Goal: Register for event/course

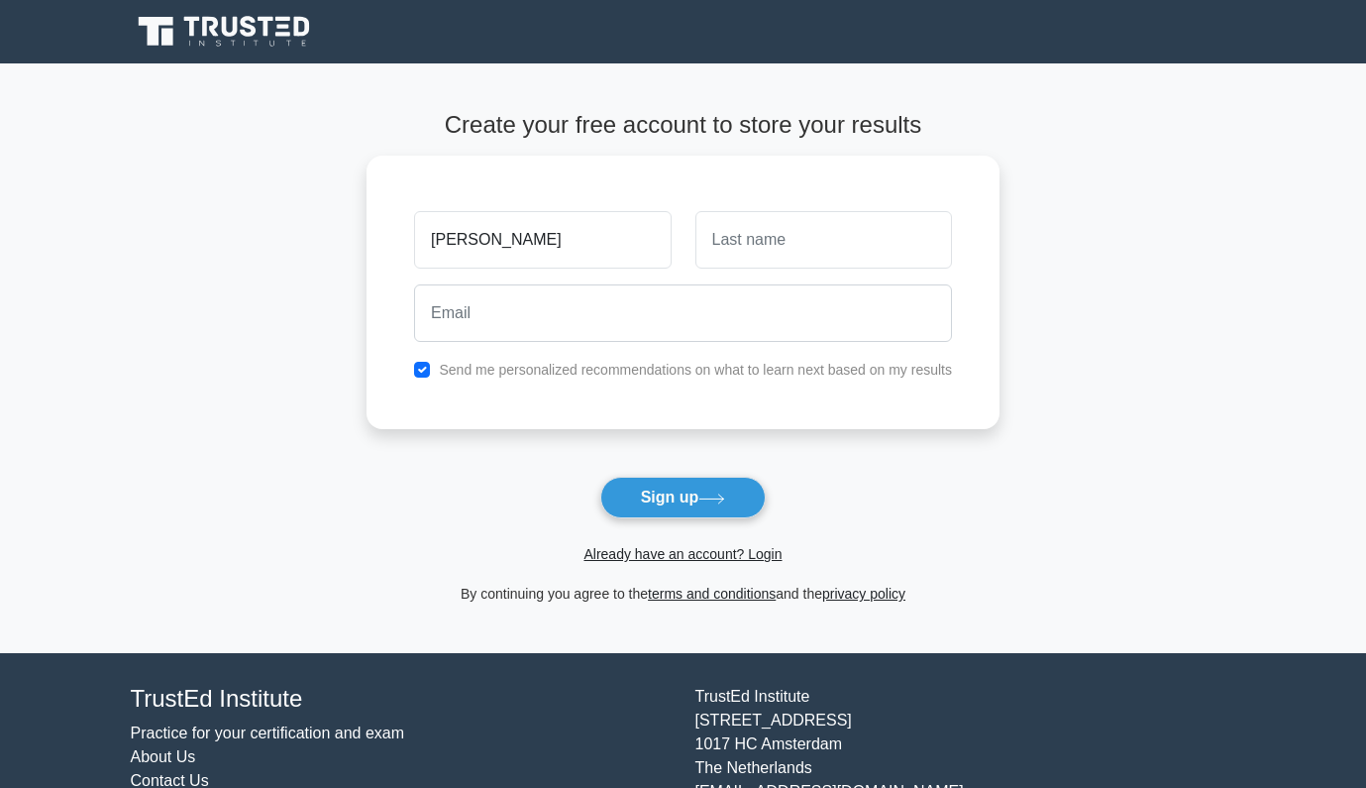
type input "[PERSON_NAME]"
type input "Aghajanyan"
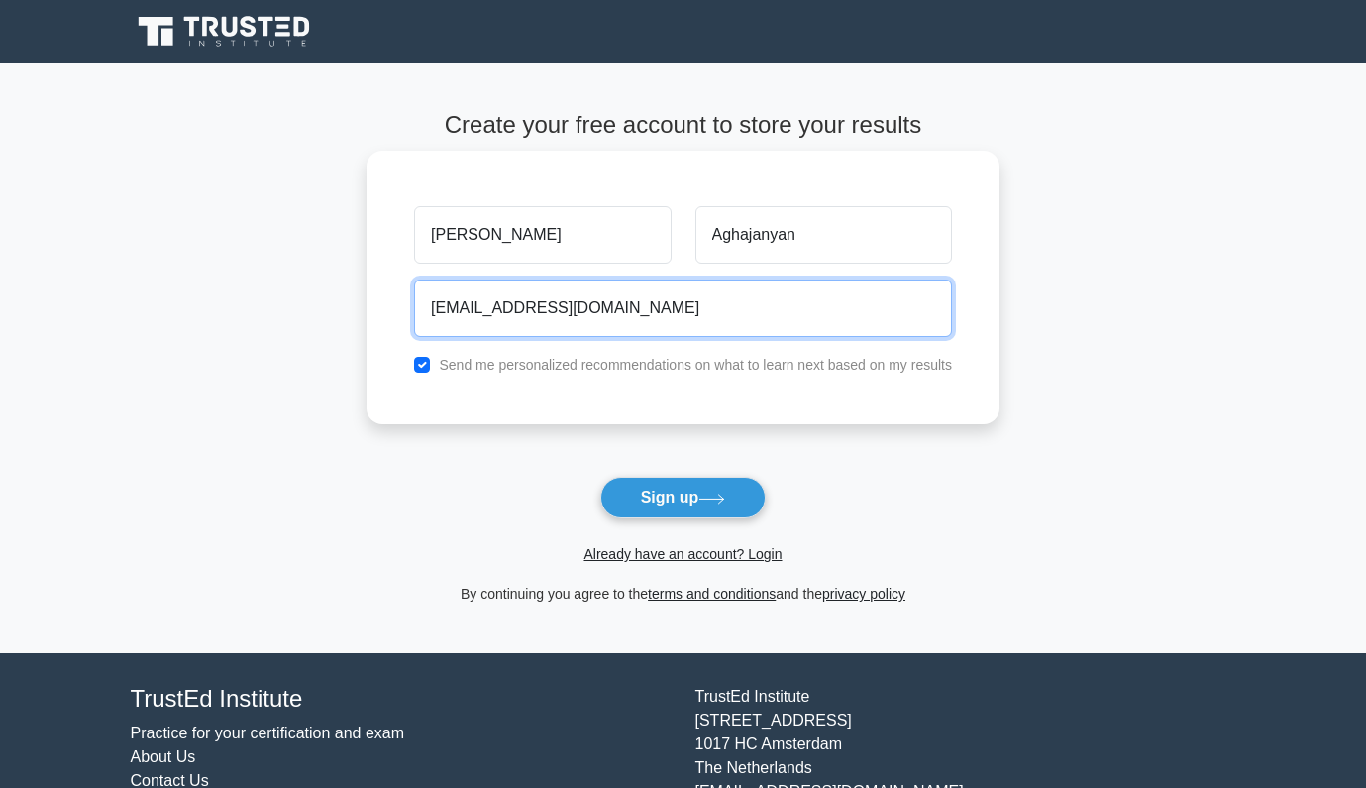
type input "harutyunaghajanyan7@gmail.com"
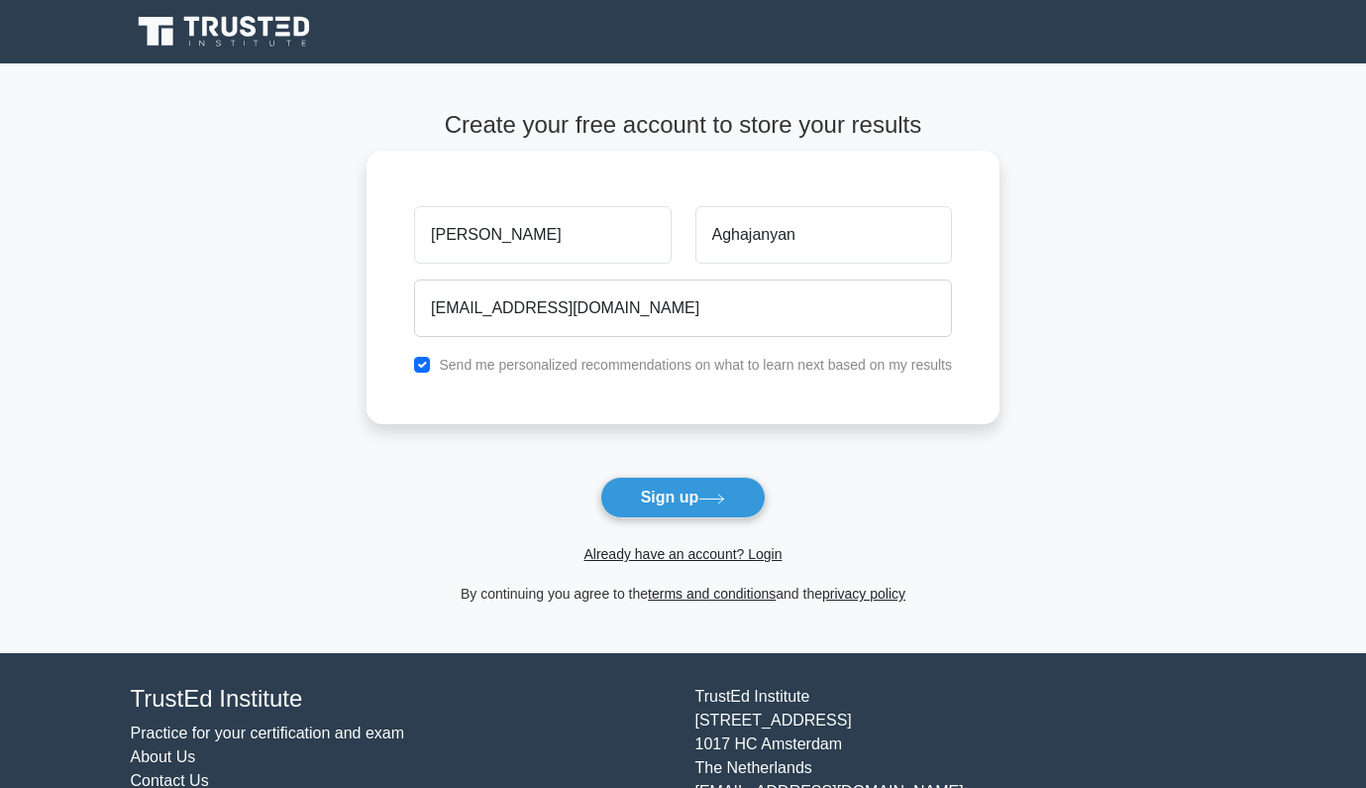
click at [722, 378] on div "Harutyun Aghajanyan harutyunaghajanyan7@gmail.com Send me personalized recommen…" at bounding box center [683, 287] width 633 height 273
click at [746, 364] on label "Send me personalized recommendations on what to learn next based on my results" at bounding box center [695, 365] width 513 height 16
click at [421, 361] on input "checkbox" at bounding box center [422, 365] width 16 height 16
checkbox input "false"
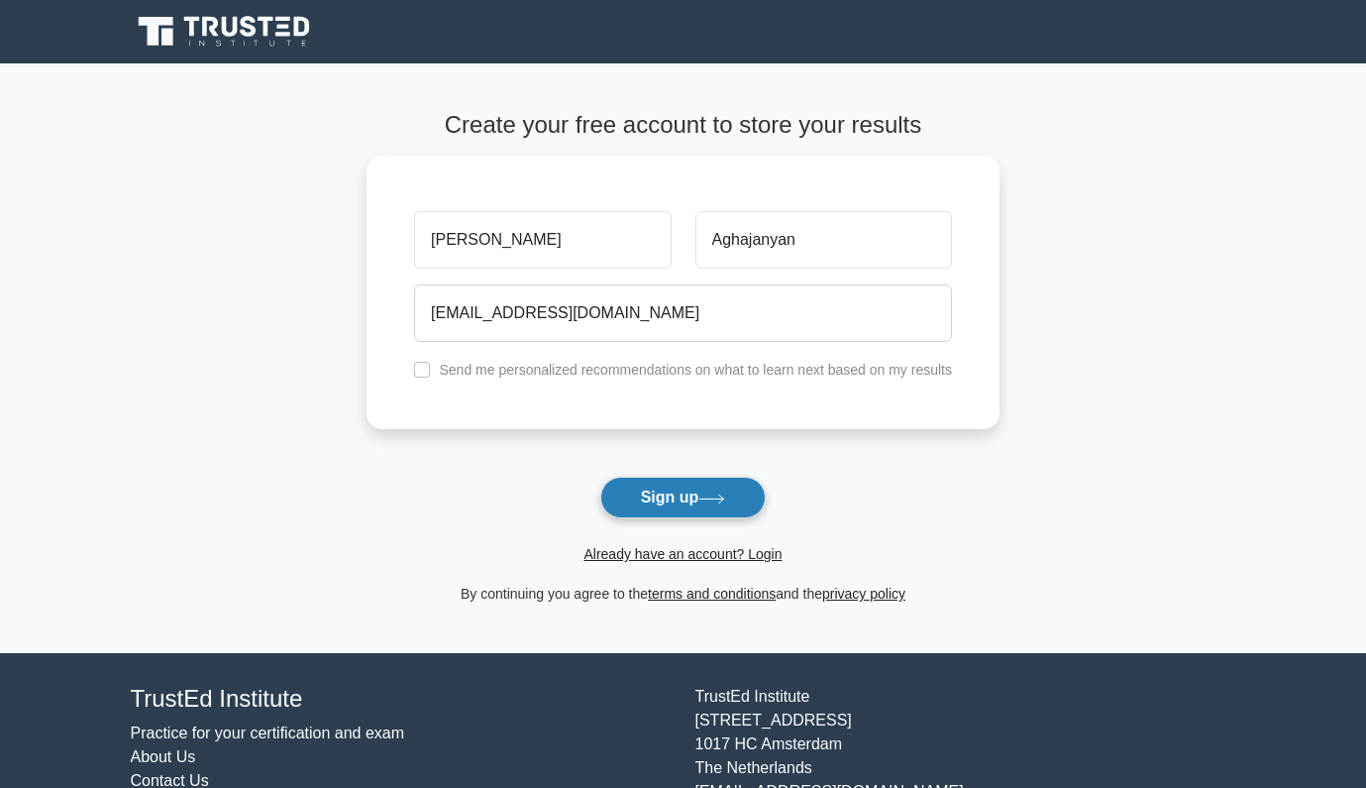
click at [674, 500] on button "Sign up" at bounding box center [683, 498] width 166 height 42
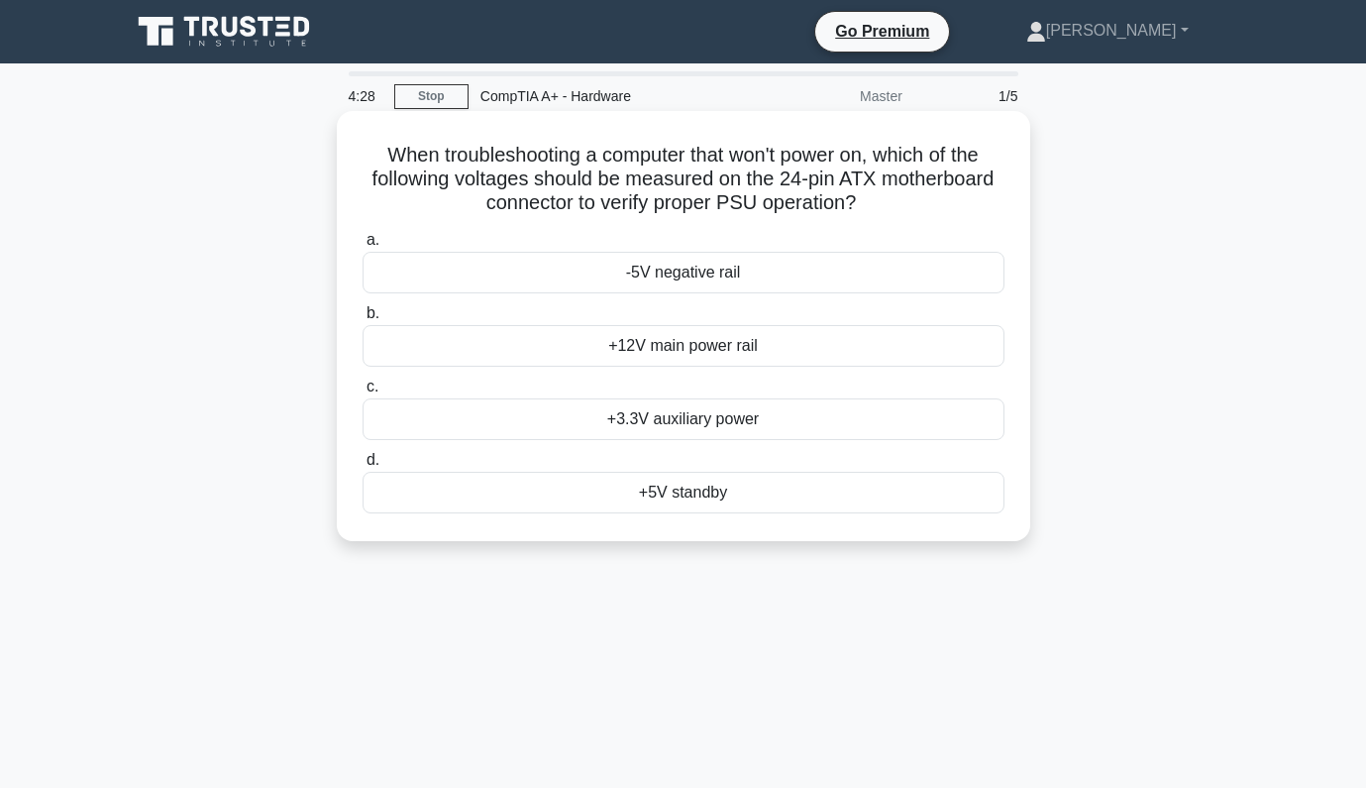
click at [706, 339] on div "+12V main power rail" at bounding box center [684, 346] width 642 height 42
click at [363, 320] on input "b. +12V main power rail" at bounding box center [363, 313] width 0 height 13
